Goal: Task Accomplishment & Management: Use online tool/utility

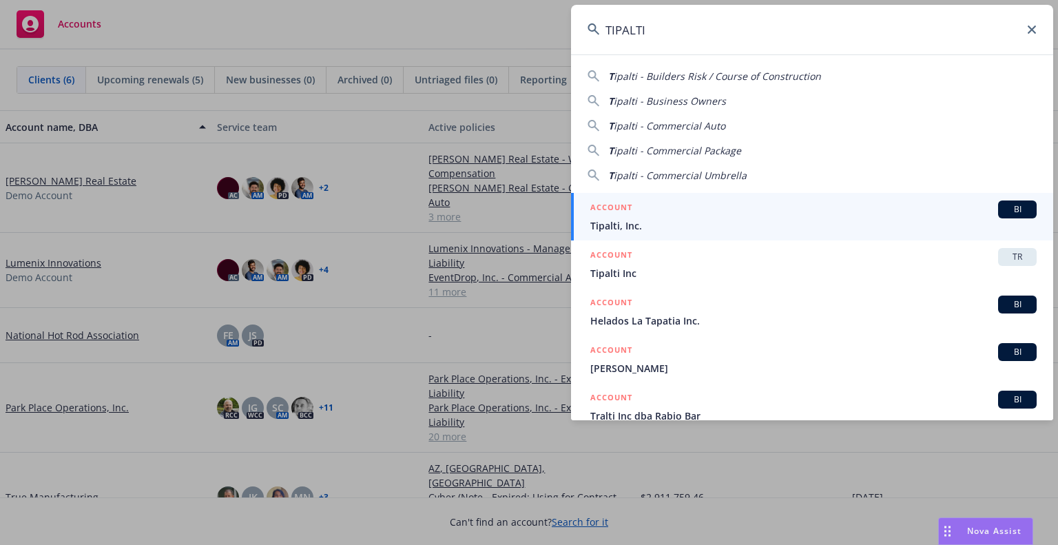
type input "TIPALTI"
click at [800, 211] on div "ACCOUNT BI" at bounding box center [813, 209] width 446 height 18
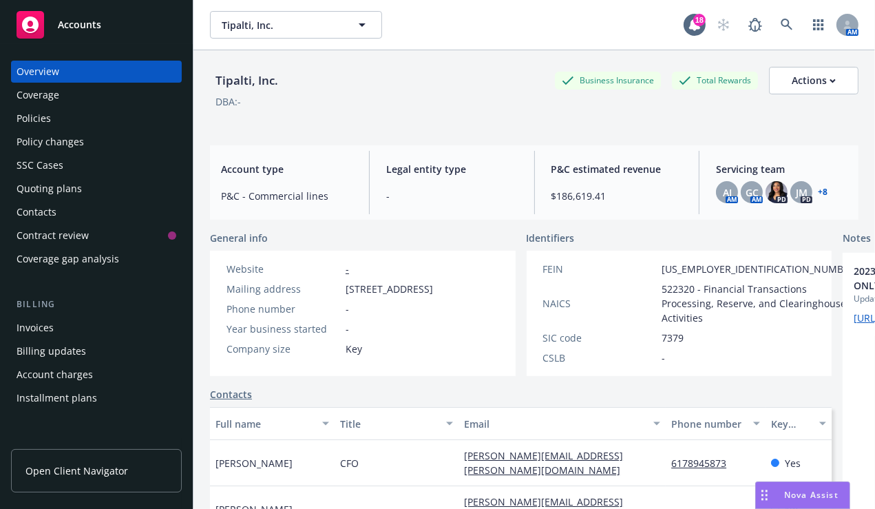
click at [819, 188] on link "+ 8" at bounding box center [823, 192] width 10 height 8
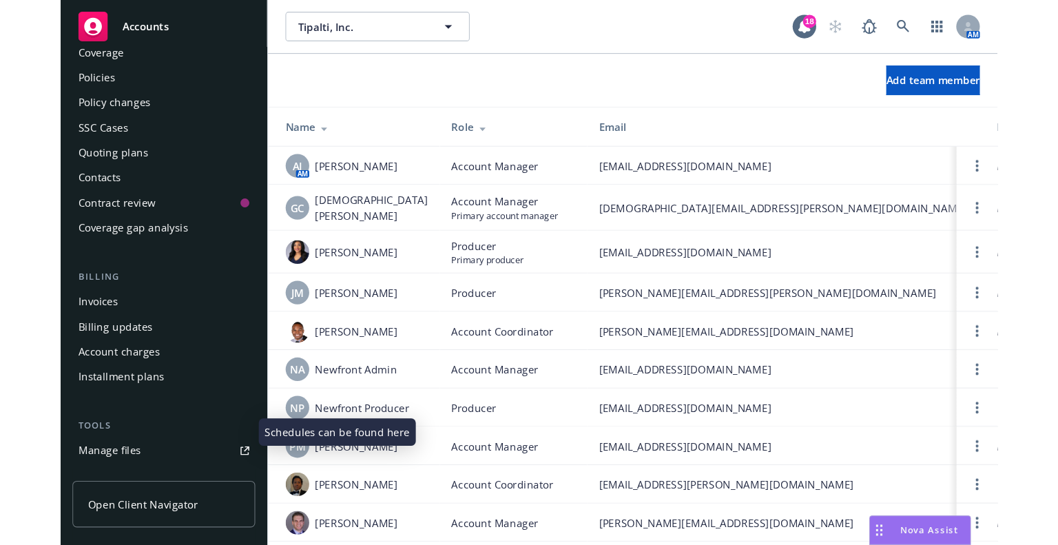
scroll to position [43, 0]
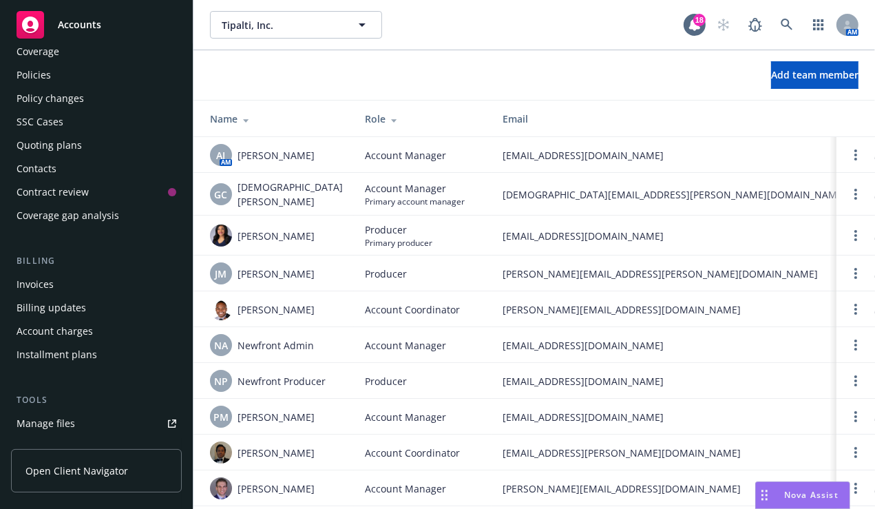
click at [79, 80] on div "Policies" at bounding box center [97, 75] width 160 height 22
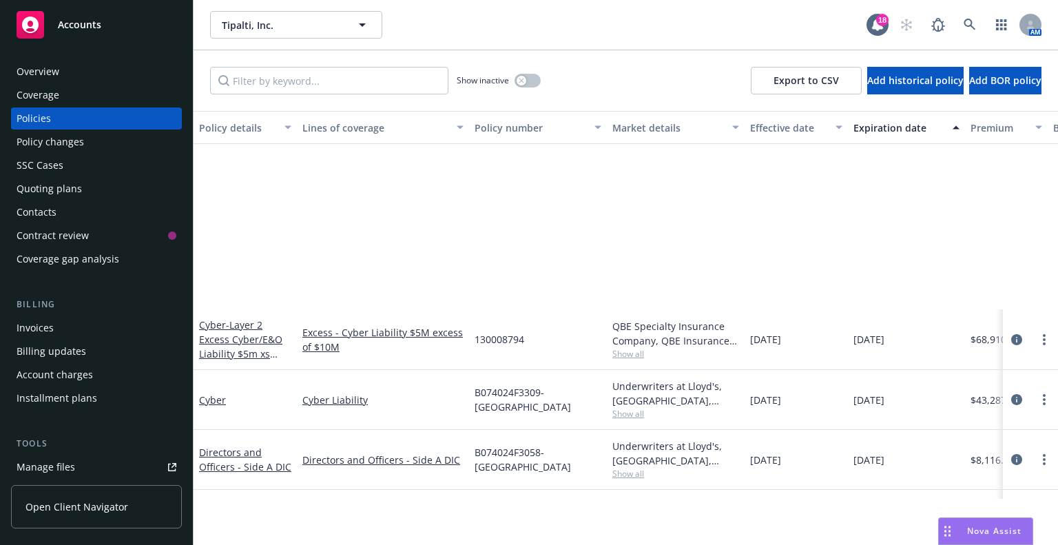
scroll to position [275, 0]
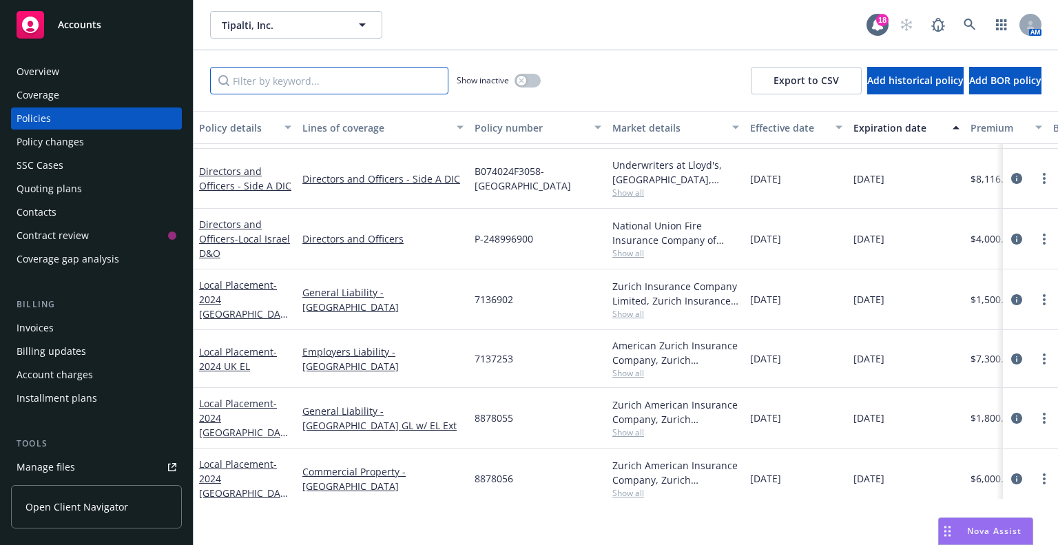
click at [366, 79] on input "Filter by keyword..." at bounding box center [329, 81] width 238 height 28
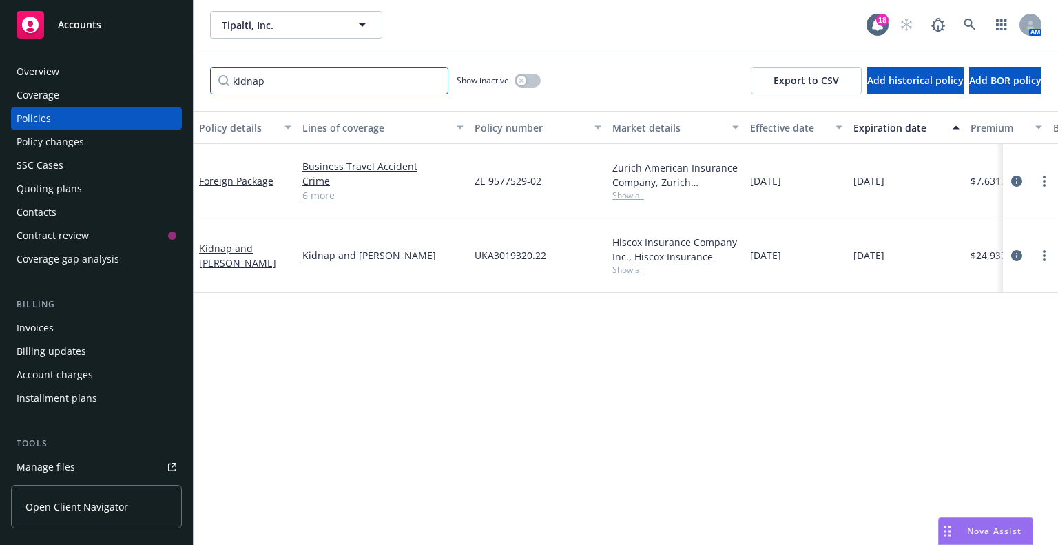
scroll to position [0, 0]
type input "kidnap"
click at [875, 250] on icon "circleInformation" at bounding box center [1016, 255] width 11 height 11
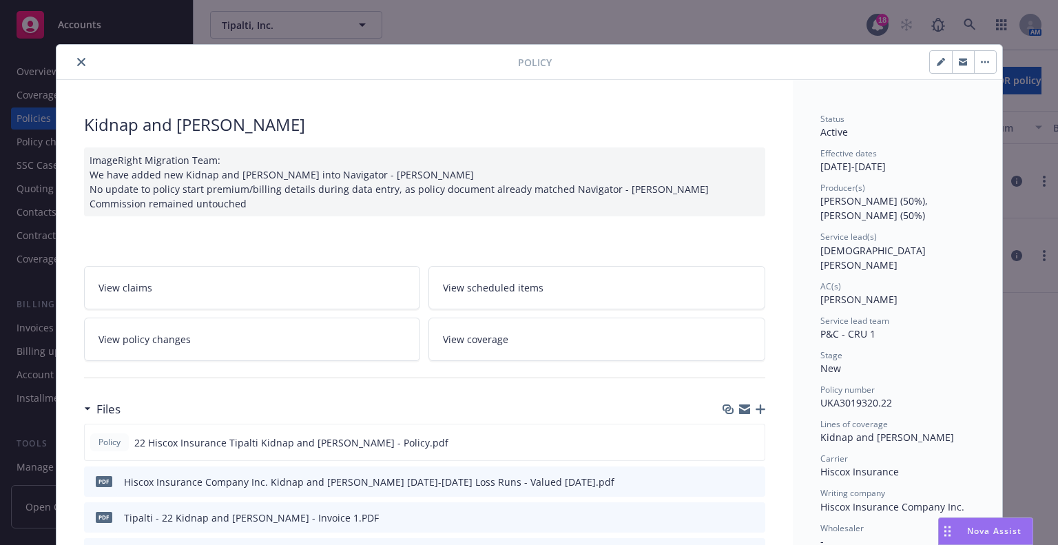
click at [77, 60] on icon "close" at bounding box center [81, 62] width 8 height 8
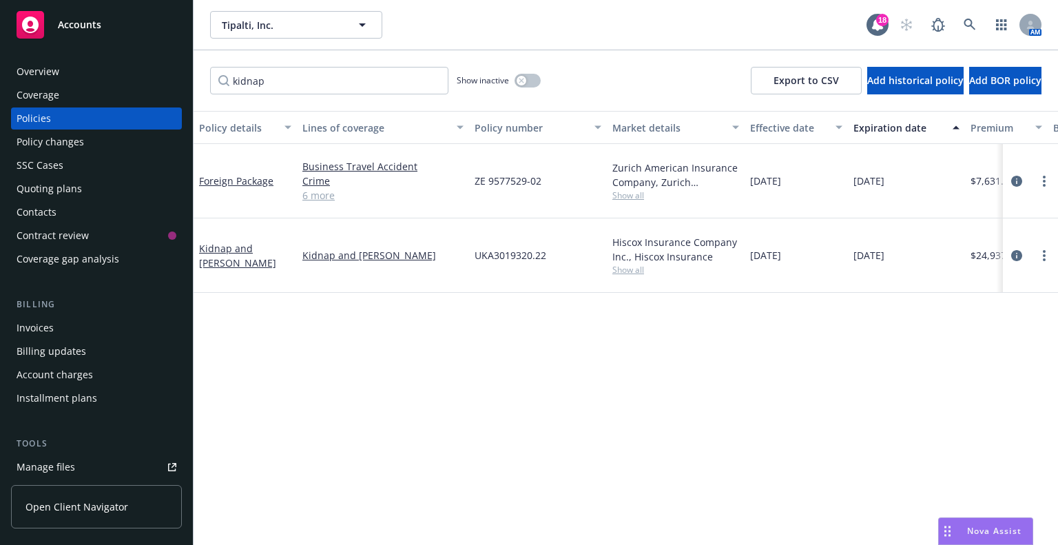
drag, startPoint x: 380, startPoint y: 291, endPoint x: 387, endPoint y: 293, distance: 7.0
click at [381, 291] on div "Policy details Lines of coverage Policy number Market details Effective date Ex…" at bounding box center [625, 328] width 864 height 434
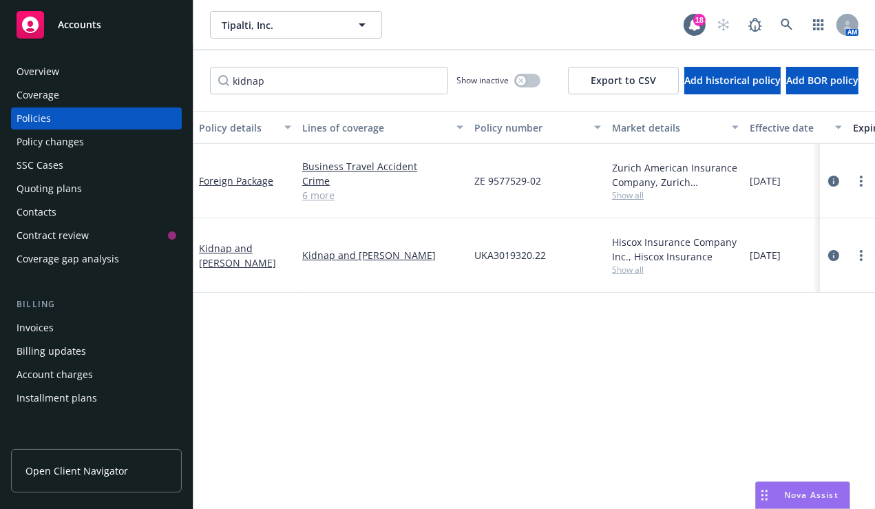
click at [864, 368] on div "Policy details Lines of coverage Policy number Market details Effective date Ex…" at bounding box center [534, 328] width 682 height 434
click at [464, 44] on div "Tipalti, Inc. Tipalti, Inc. 18 AM" at bounding box center [533, 25] width 680 height 50
click at [303, 188] on link "6 more" at bounding box center [382, 195] width 161 height 14
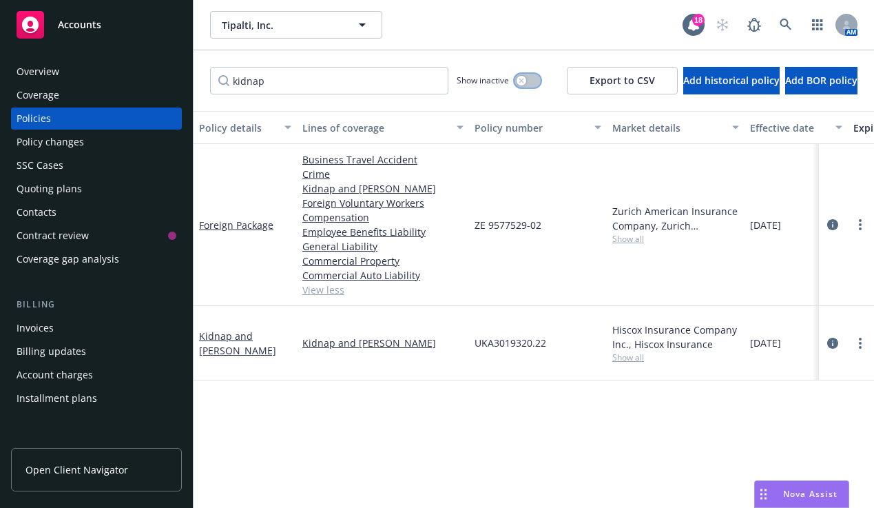
click at [516, 83] on div "button" at bounding box center [521, 81] width 10 height 10
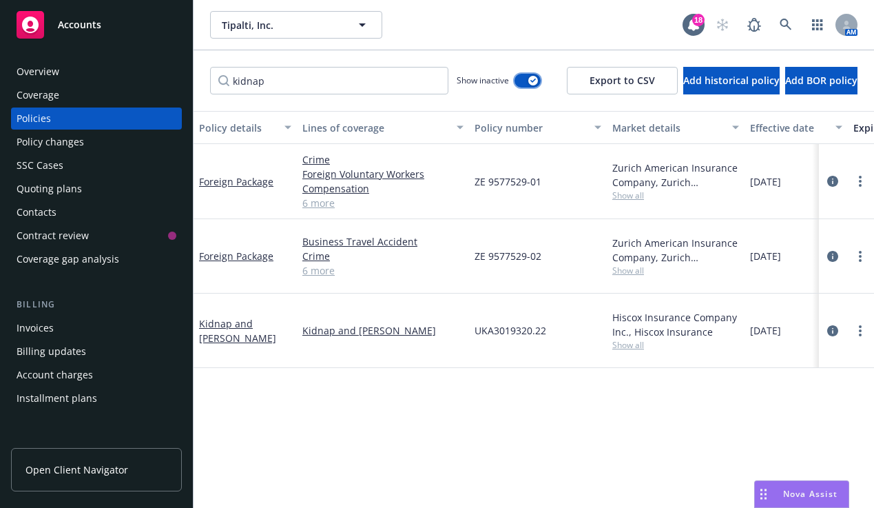
click at [514, 80] on button "button" at bounding box center [527, 81] width 26 height 14
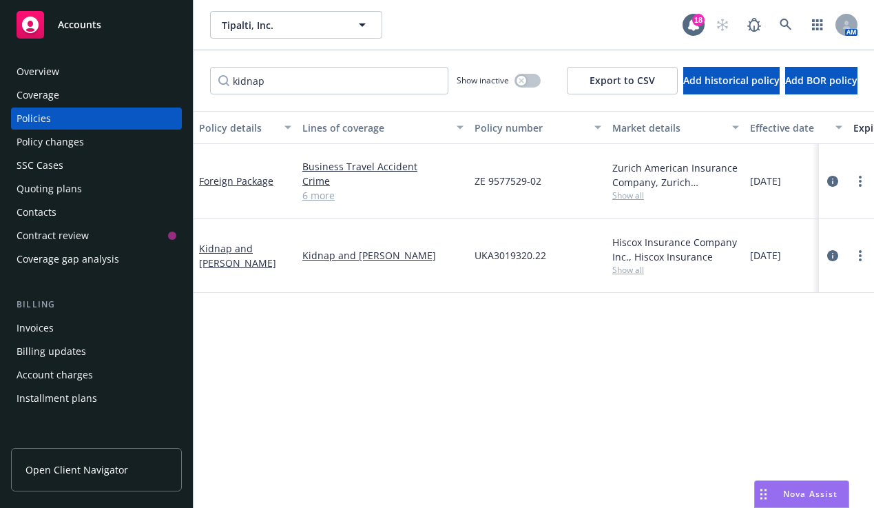
click at [220, 401] on div "Policy details Lines of coverage Policy number Market details Effective date Ex…" at bounding box center [533, 328] width 680 height 434
click at [41, 194] on div "Quoting plans" at bounding box center [49, 189] width 65 height 22
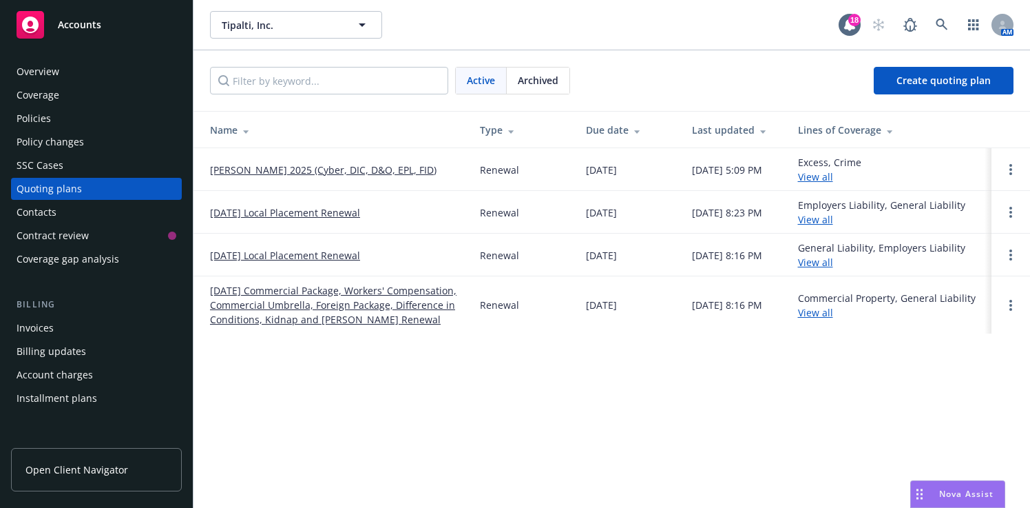
click at [274, 258] on link "08/31/25 Local Placement Renewal" at bounding box center [285, 255] width 150 height 14
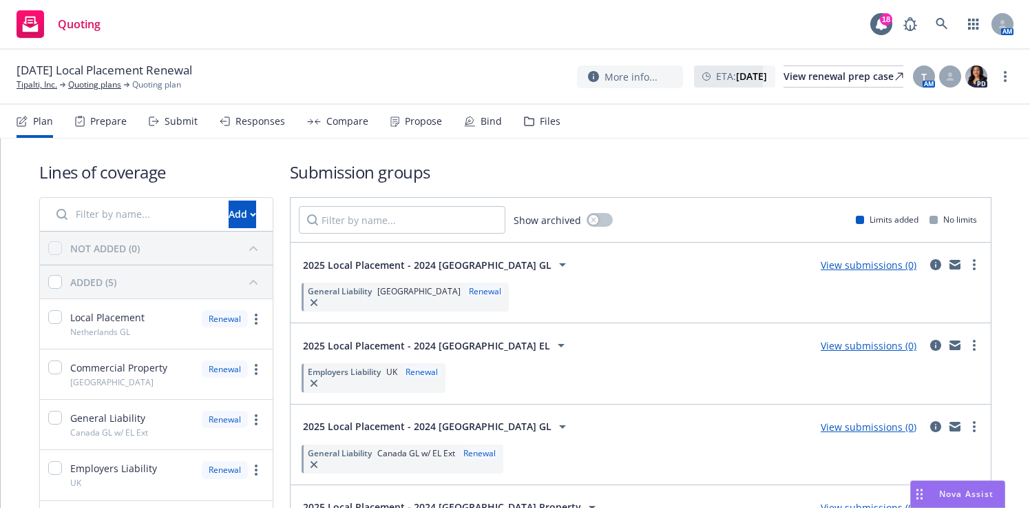
click at [808, 15] on div "Quoting 18 AM" at bounding box center [515, 25] width 1030 height 50
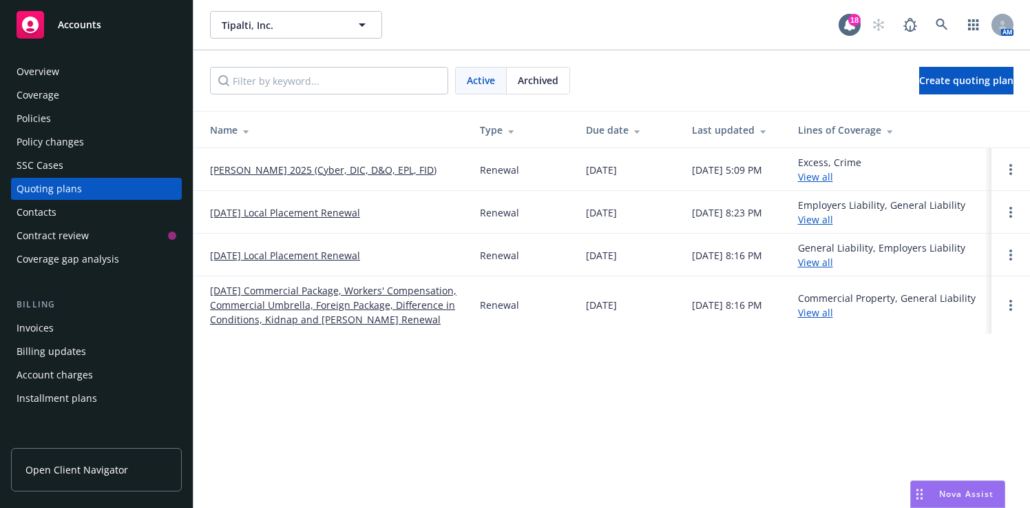
click at [382, 311] on link "[DATE] Commercial Package, Workers' Compensation, Commercial Umbrella, Foreign …" at bounding box center [334, 304] width 248 height 43
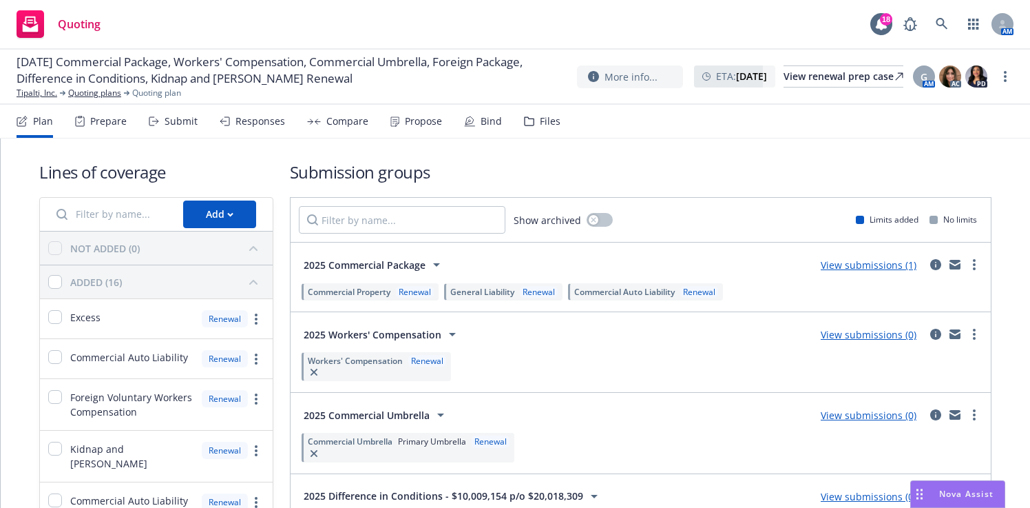
click at [907, 137] on nav "Plan Prepare Submit Responses Compare Propose Bind Files" at bounding box center [515, 121] width 997 height 33
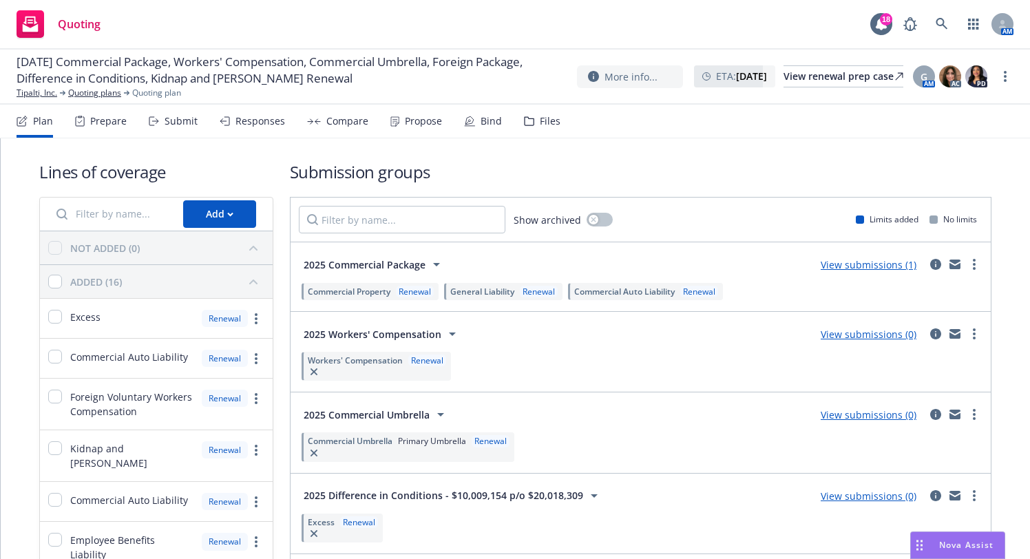
drag, startPoint x: 500, startPoint y: 3, endPoint x: 495, endPoint y: 9, distance: 7.3
click at [500, 3] on div "Quoting 18 AM" at bounding box center [515, 25] width 1030 height 50
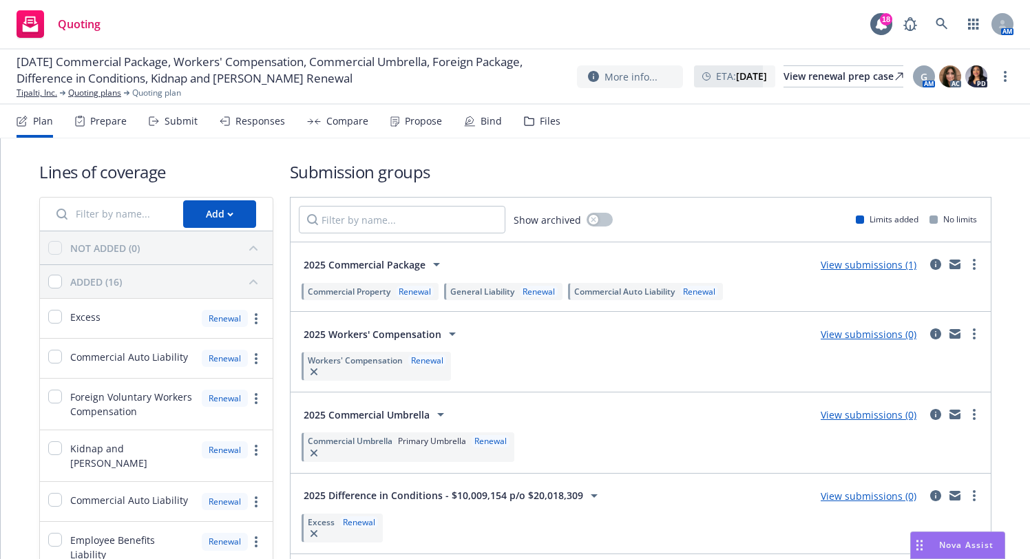
click at [42, 172] on h1 "Lines of coverage" at bounding box center [156, 171] width 234 height 23
click at [41, 173] on h1 "Lines of coverage" at bounding box center [156, 171] width 234 height 23
drag, startPoint x: 39, startPoint y: 173, endPoint x: 201, endPoint y: 173, distance: 162.5
click at [201, 173] on h1 "Lines of coverage" at bounding box center [156, 171] width 234 height 23
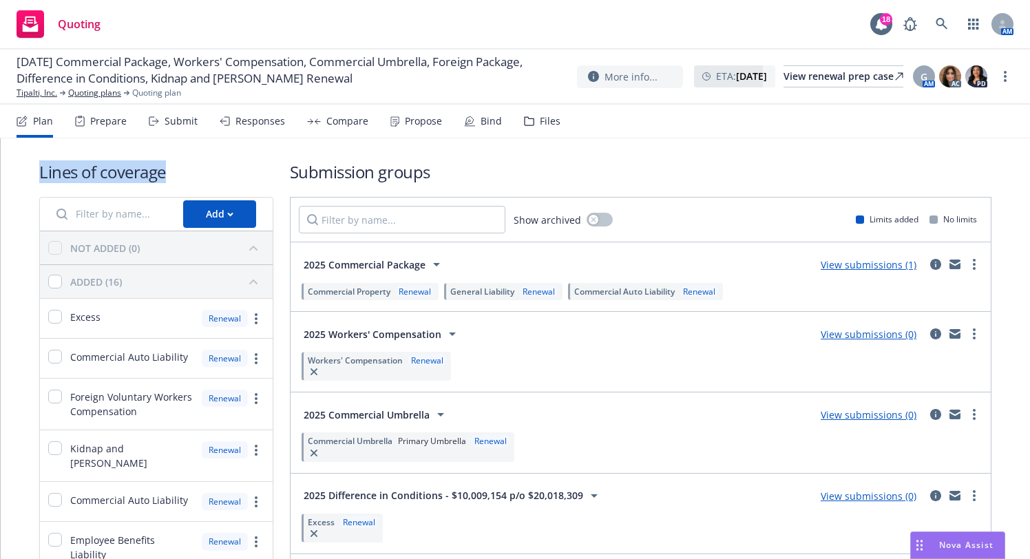
drag, startPoint x: 169, startPoint y: 175, endPoint x: 28, endPoint y: 175, distance: 141.9
